Goal: Transaction & Acquisition: Download file/media

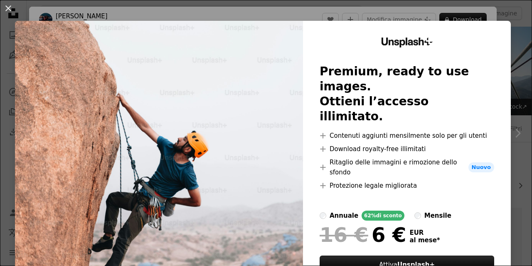
scroll to position [205, 0]
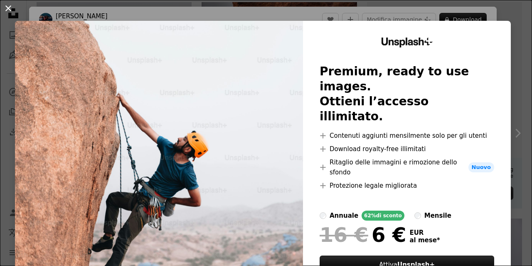
click at [7, 13] on button "An X shape" at bounding box center [8, 8] width 10 height 10
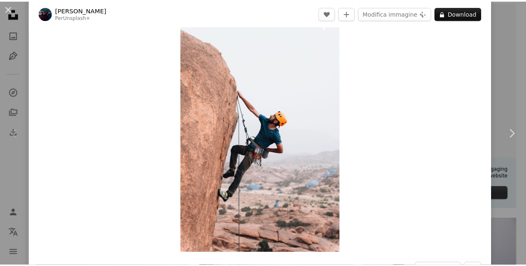
scroll to position [18, 0]
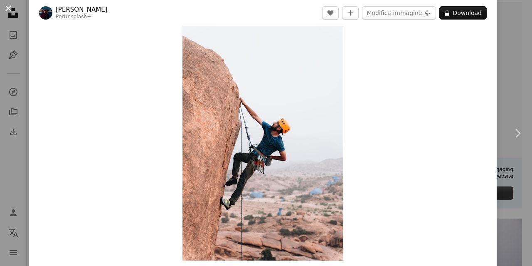
click at [10, 10] on button "An X shape" at bounding box center [8, 8] width 10 height 10
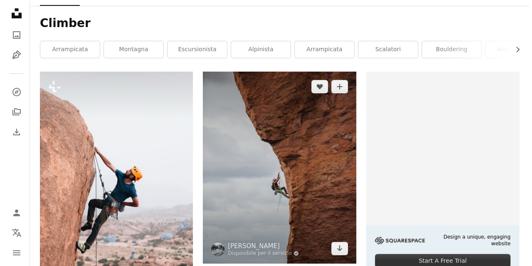
scroll to position [132, 0]
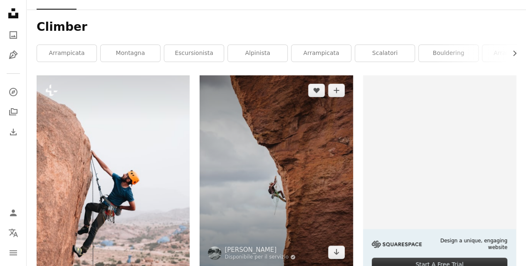
click at [275, 180] on img at bounding box center [275, 170] width 153 height 191
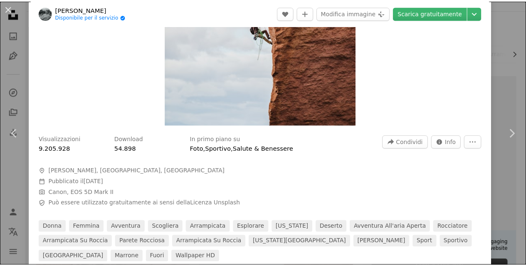
scroll to position [153, 0]
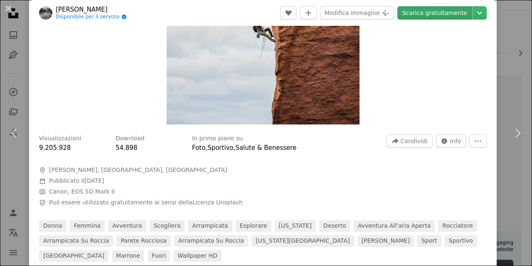
click at [419, 16] on link "Scarica gratuitamente" at bounding box center [434, 12] width 75 height 13
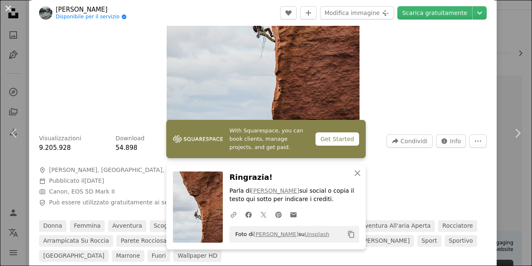
click at [6, 9] on button "An X shape" at bounding box center [8, 8] width 10 height 10
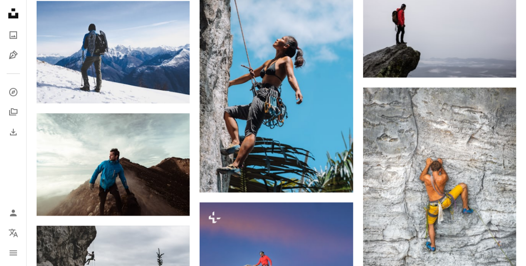
scroll to position [446, 0]
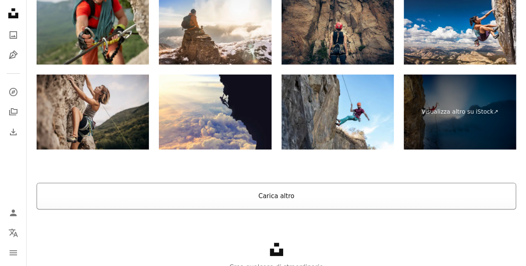
click at [286, 196] on button "Carica altro" at bounding box center [276, 195] width 479 height 27
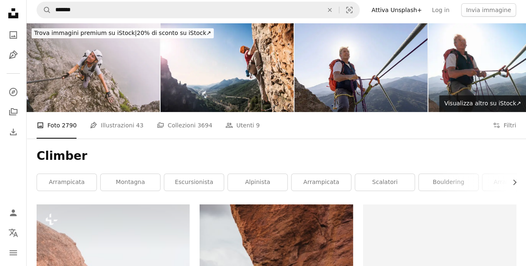
scroll to position [0, 0]
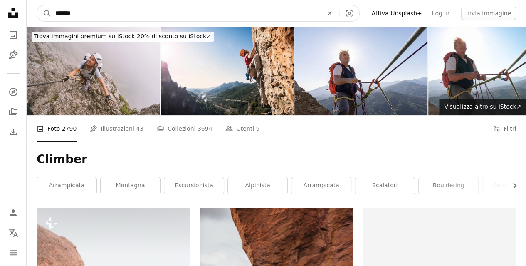
drag, startPoint x: 142, startPoint y: 15, endPoint x: 0, endPoint y: -9, distance: 144.0
type input "****"
click at [37, 5] on button "A magnifying glass" at bounding box center [44, 13] width 14 height 16
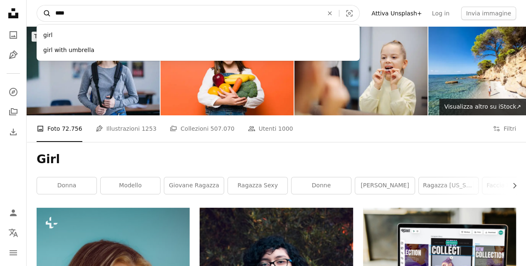
drag, startPoint x: 86, startPoint y: 14, endPoint x: 48, endPoint y: 10, distance: 38.8
click at [48, 10] on form "A magnifying glass **** girl girl with umbrella An X shape Visual search" at bounding box center [198, 13] width 323 height 17
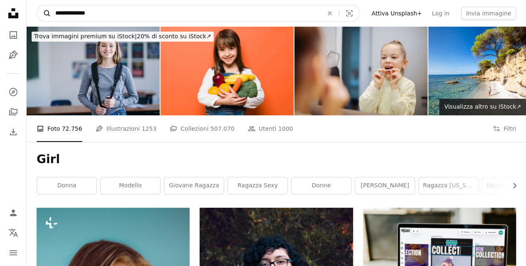
type input "**********"
click button "A magnifying glass" at bounding box center [44, 13] width 14 height 16
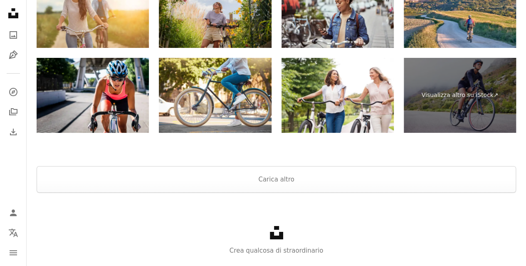
scroll to position [1542, 0]
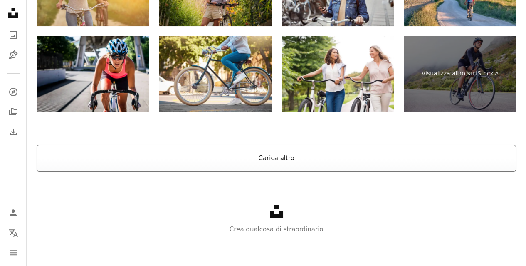
click at [251, 161] on button "Carica altro" at bounding box center [276, 158] width 479 height 27
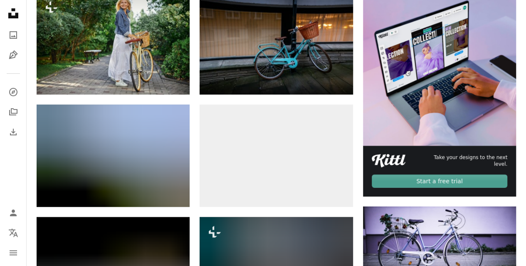
scroll to position [0, 0]
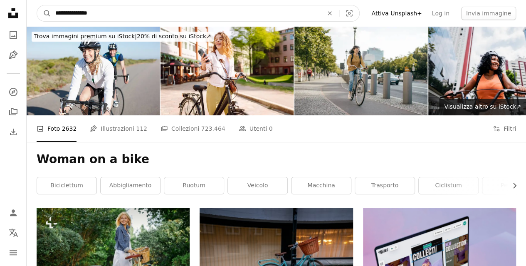
drag, startPoint x: 103, startPoint y: 14, endPoint x: 72, endPoint y: 13, distance: 31.2
click at [72, 13] on input "**********" at bounding box center [185, 13] width 269 height 16
type input "*****"
click at [37, 5] on button "A magnifying glass" at bounding box center [44, 13] width 14 height 16
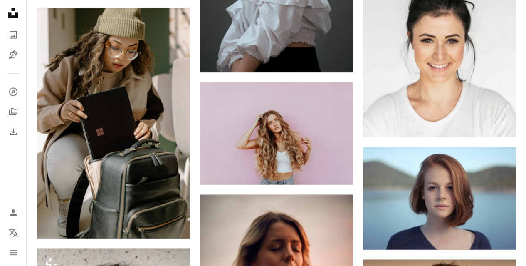
scroll to position [1243, 0]
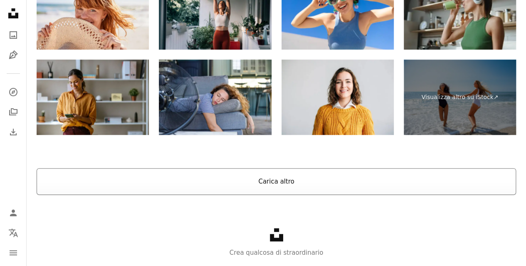
click at [221, 179] on button "Carica altro" at bounding box center [276, 181] width 479 height 27
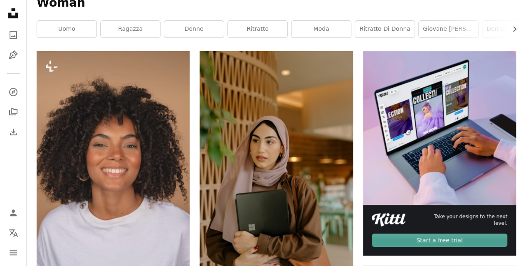
scroll to position [0, 0]
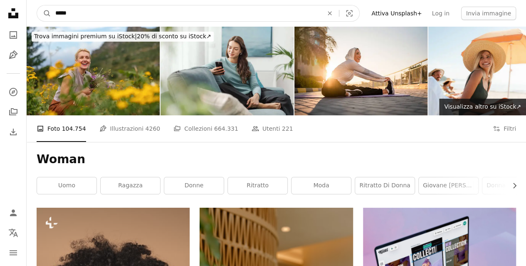
click at [85, 9] on input "*****" at bounding box center [185, 13] width 269 height 16
type input "**********"
click at [37, 5] on button "A magnifying glass" at bounding box center [44, 13] width 14 height 16
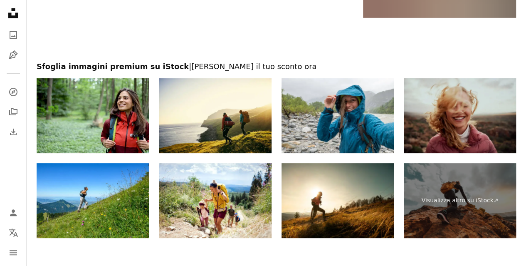
scroll to position [1679, 0]
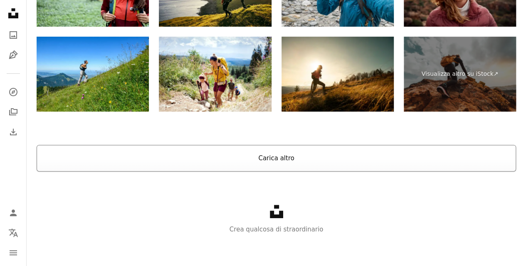
click at [282, 166] on button "Carica altro" at bounding box center [276, 158] width 479 height 27
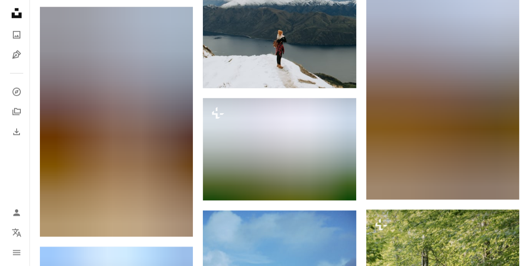
scroll to position [7148, 0]
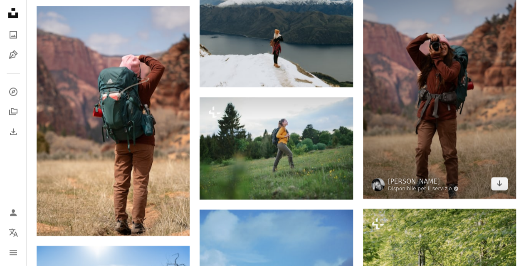
click at [457, 89] on img at bounding box center [439, 84] width 153 height 230
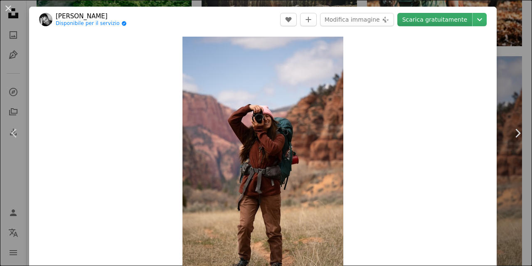
click at [423, 20] on link "Scarica gratuitamente" at bounding box center [434, 19] width 75 height 13
